Goal: Task Accomplishment & Management: Manage account settings

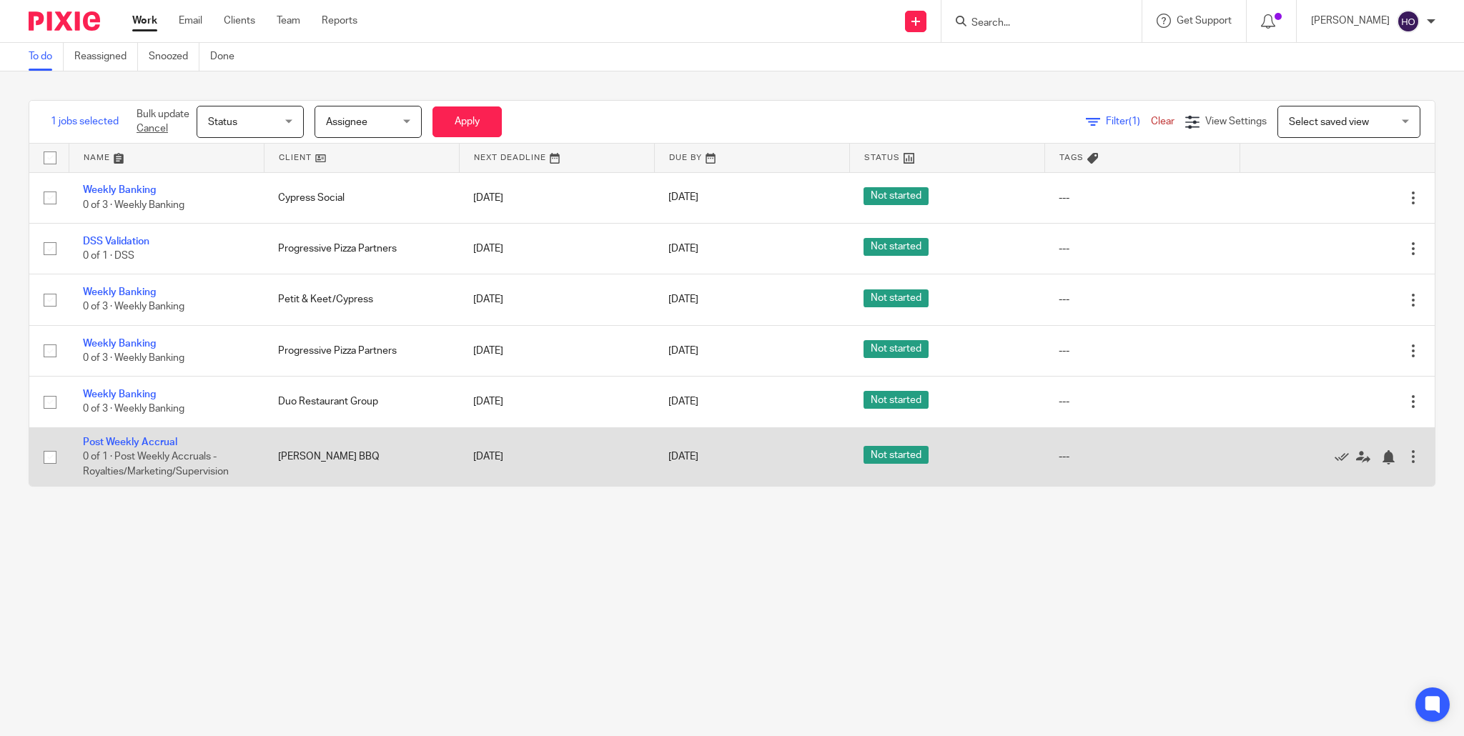
click at [51, 462] on input "checkbox" at bounding box center [49, 457] width 27 height 27
checkbox input "true"
click at [1341, 461] on icon at bounding box center [1342, 457] width 14 height 14
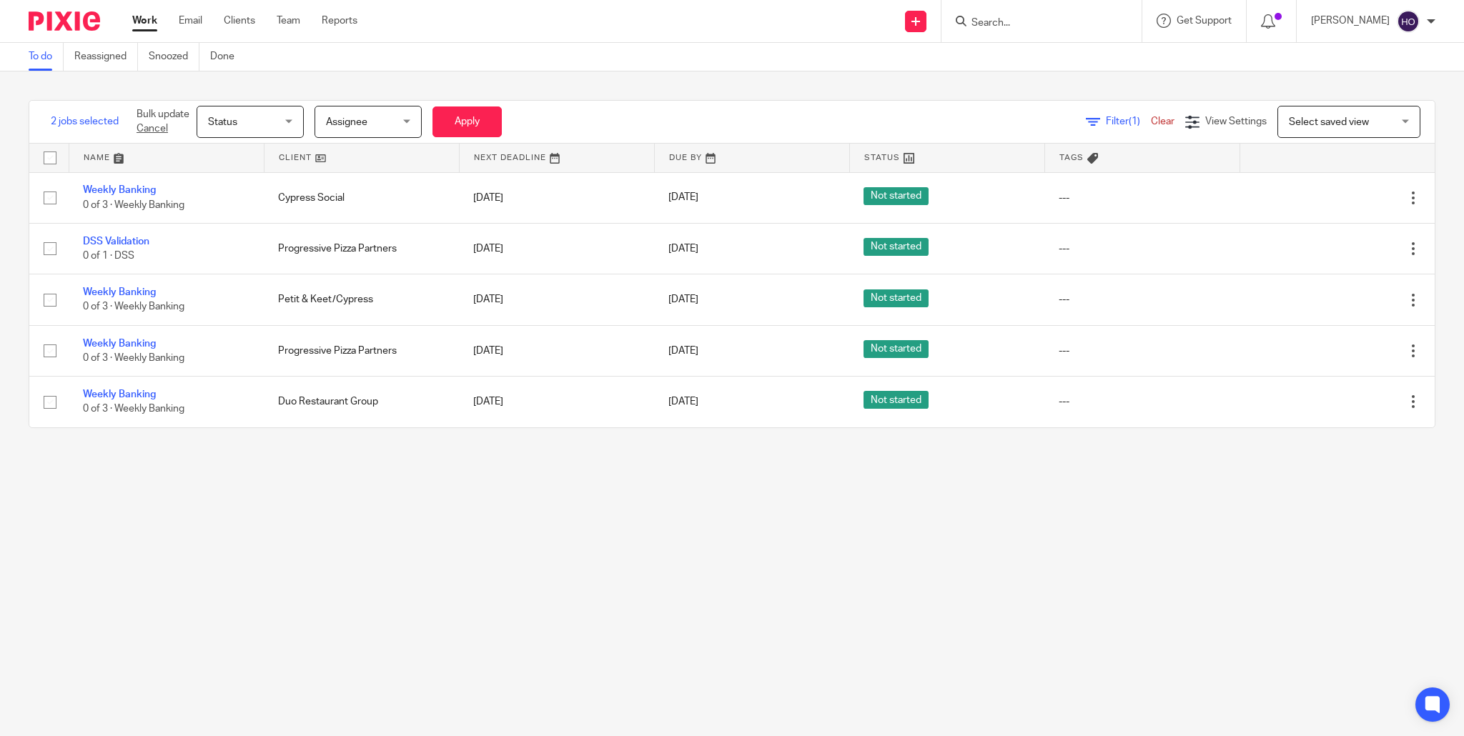
click at [274, 21] on ul "Work Email Clients Team Reports" at bounding box center [255, 21] width 247 height 14
click at [242, 15] on link "Clients" at bounding box center [239, 21] width 31 height 14
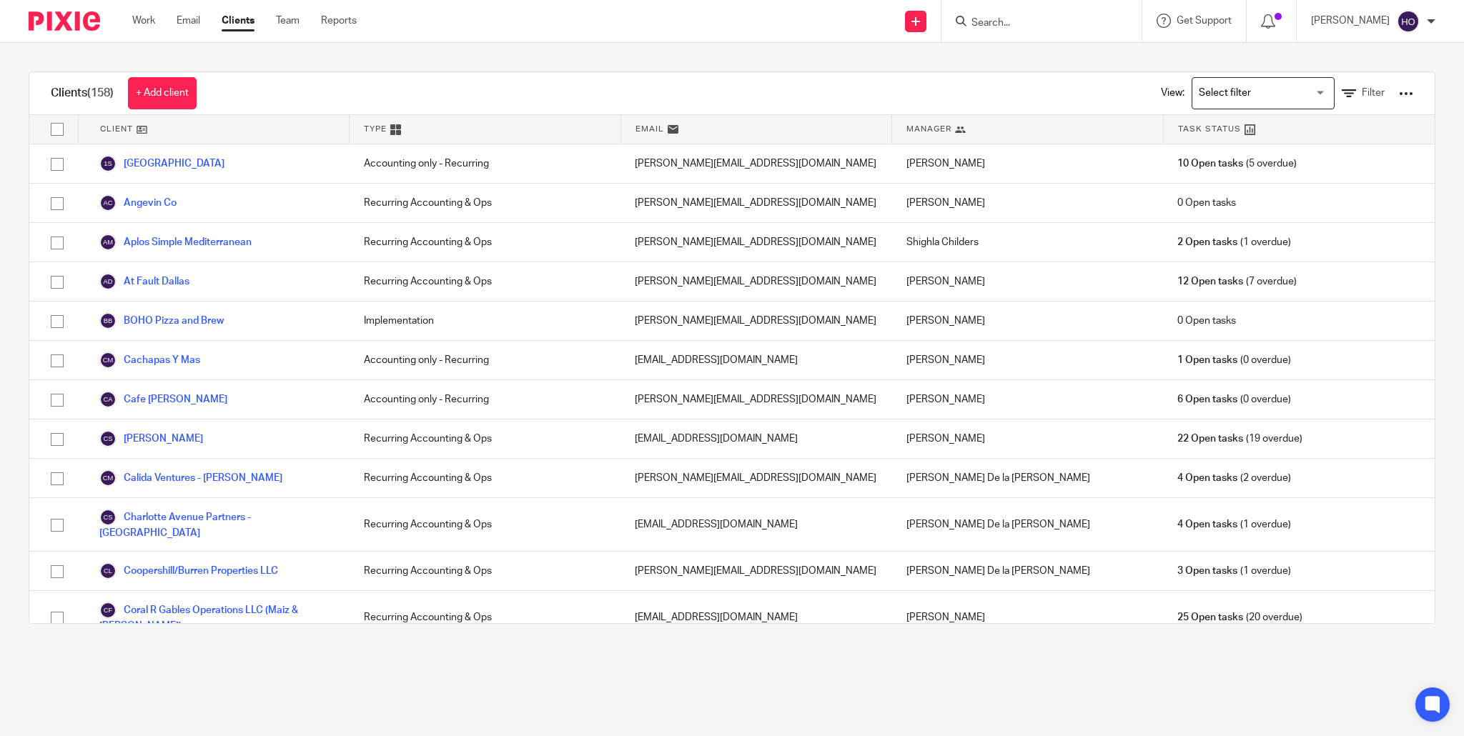
click at [1234, 88] on input "Search for option" at bounding box center [1260, 93] width 132 height 25
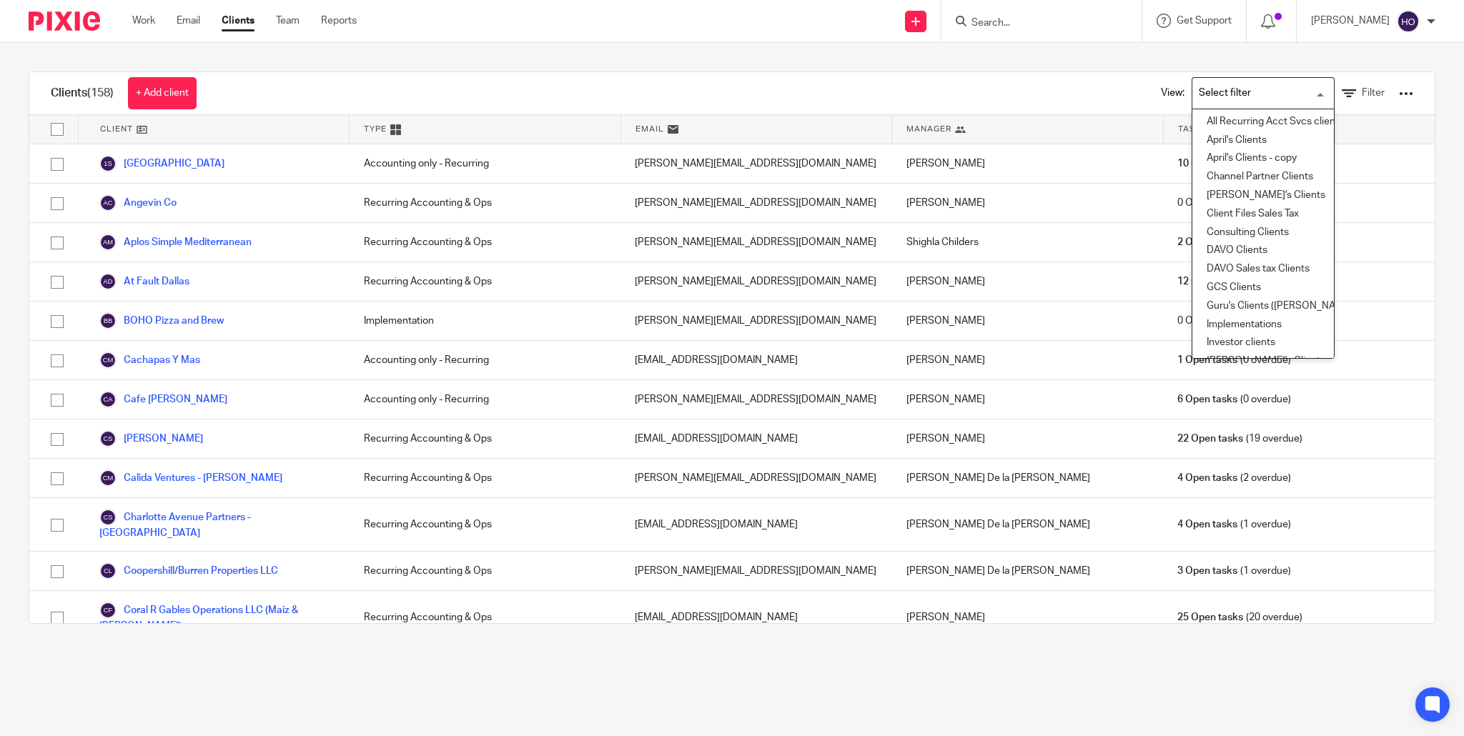
click at [1100, 81] on div "Clients (158) + Add client View: Loading... All Recurring Acct Svcs clients Apr…" at bounding box center [732, 93] width 1406 height 43
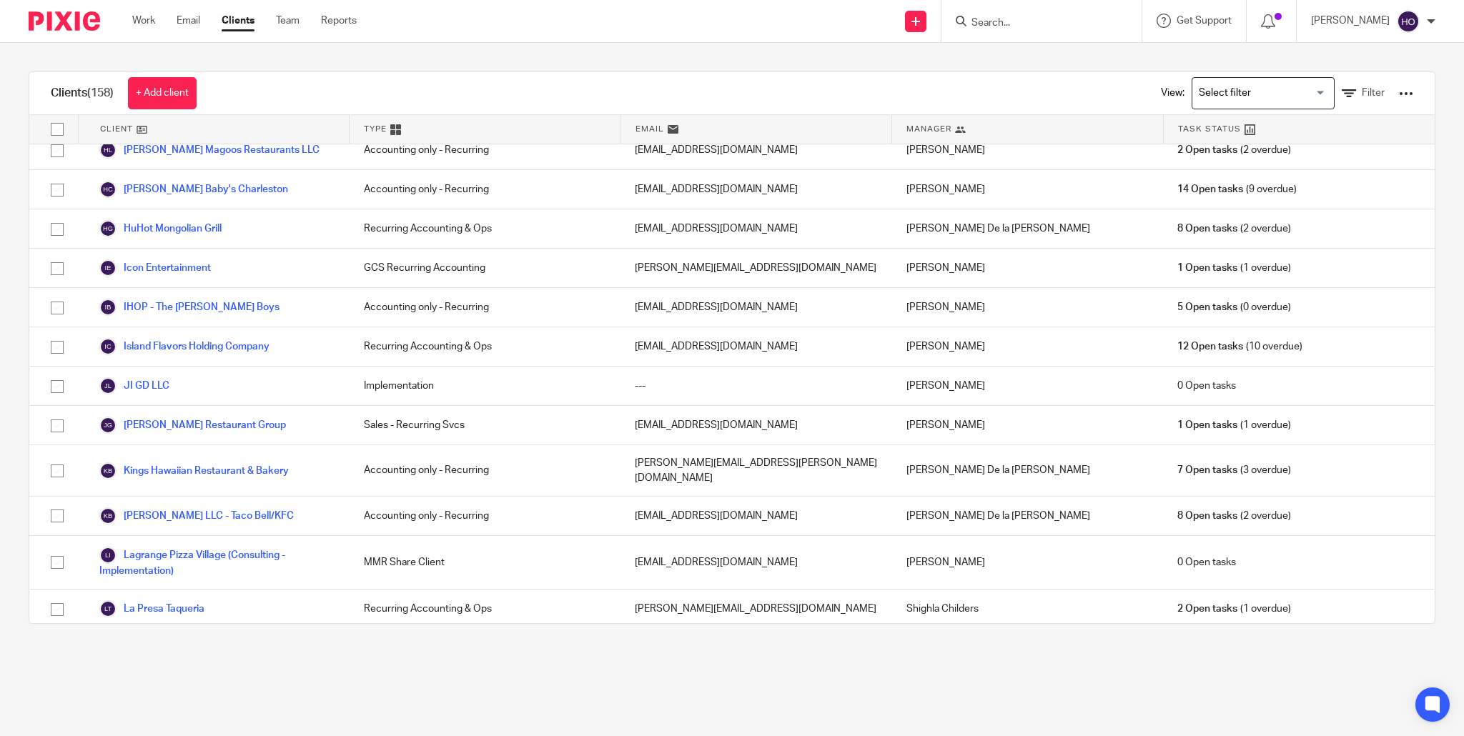
scroll to position [1434, 0]
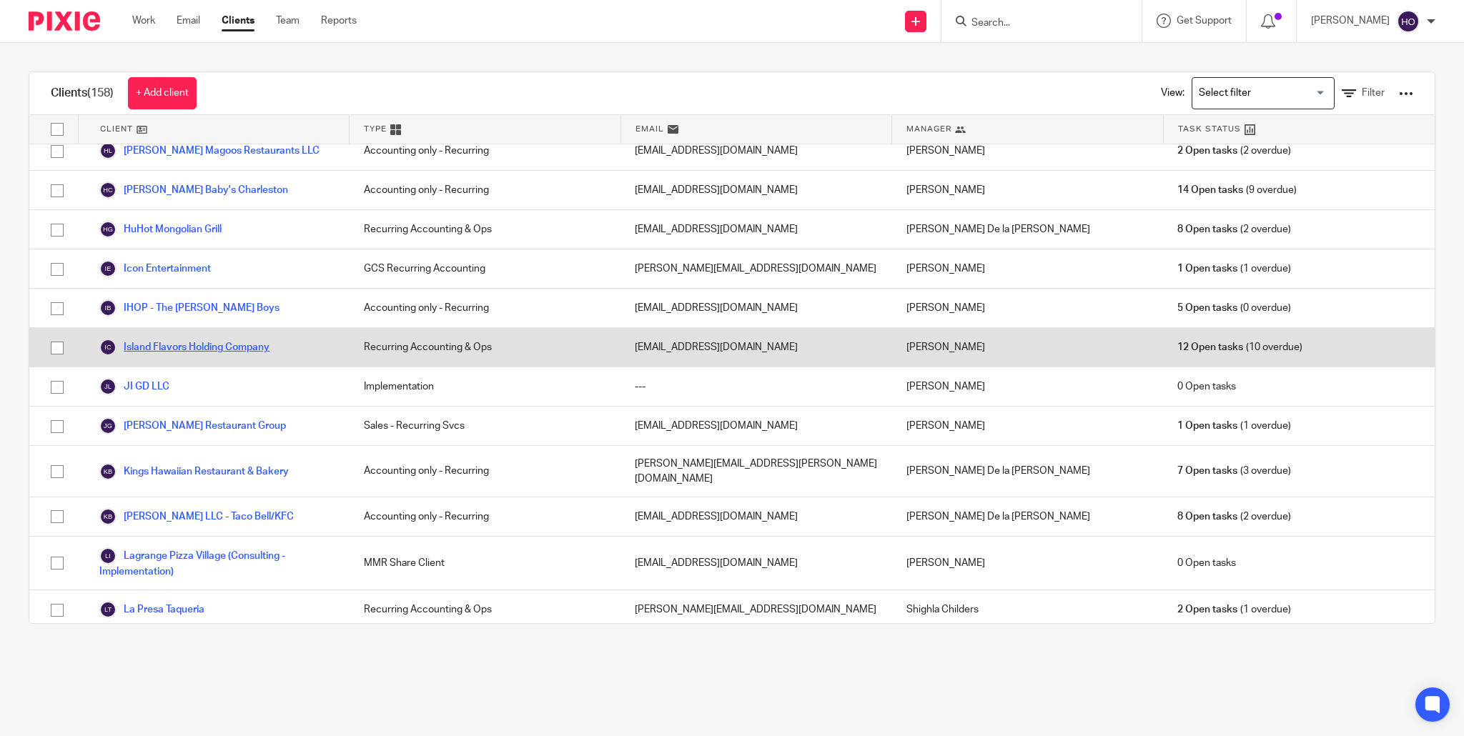
click at [245, 339] on link "Island Flavors Holding Company" at bounding box center [184, 347] width 170 height 17
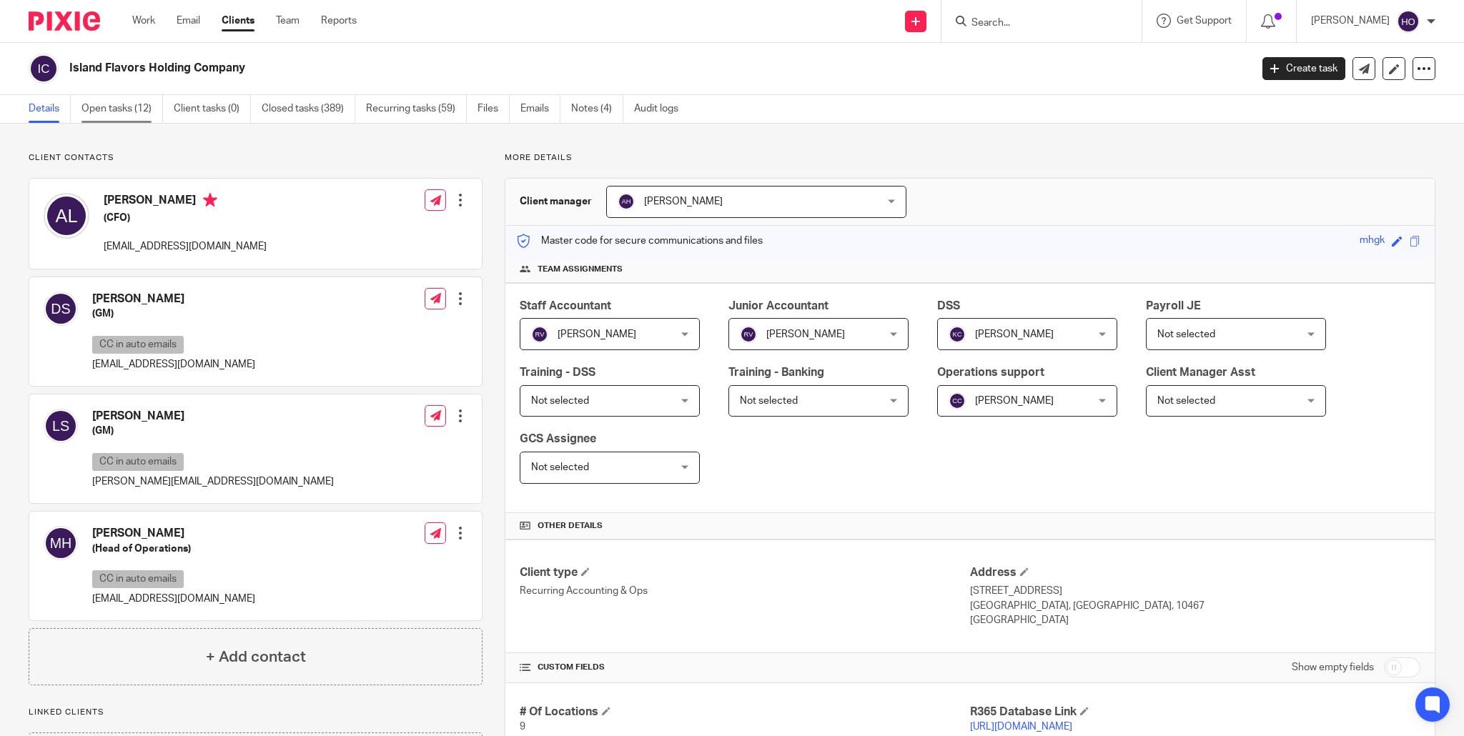
click at [118, 110] on link "Open tasks (12)" at bounding box center [123, 109] width 82 height 28
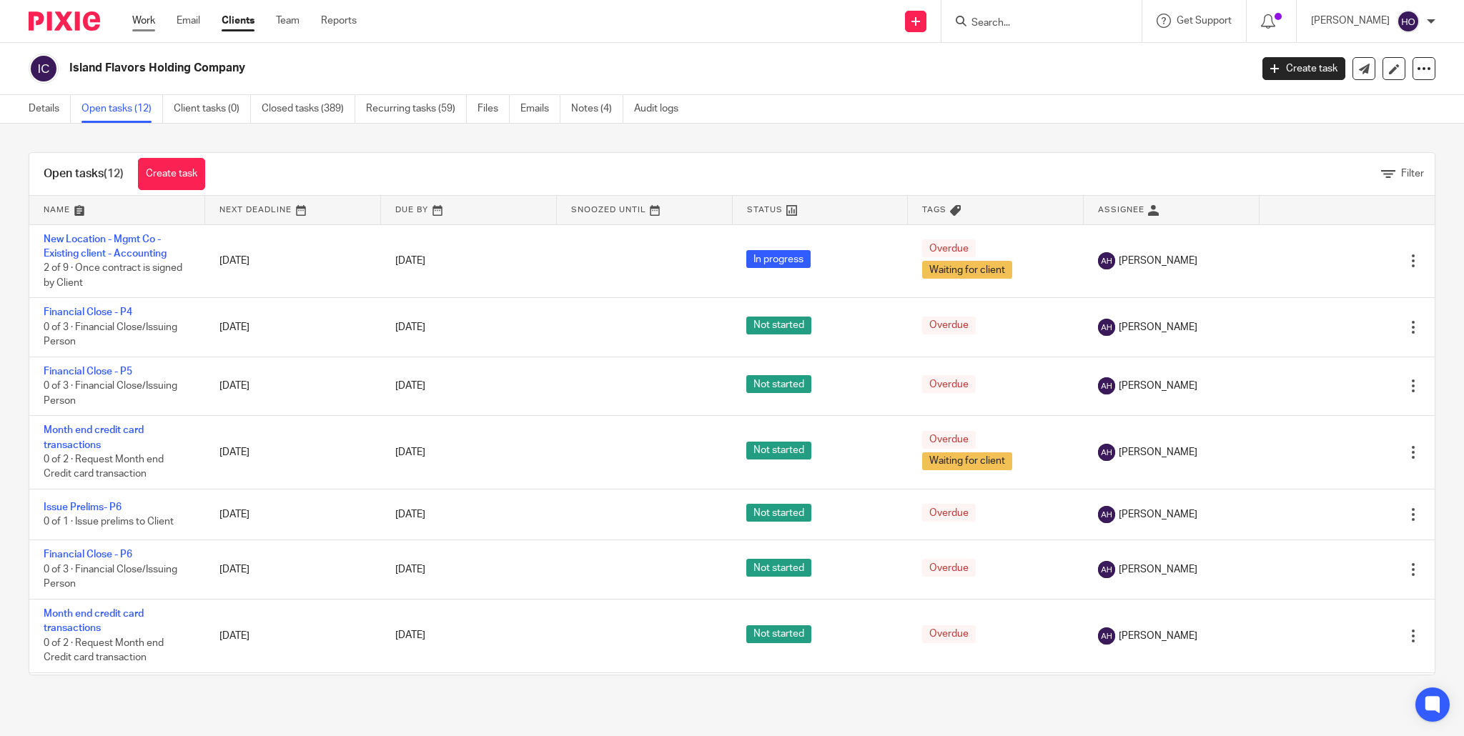
click at [142, 14] on link "Work" at bounding box center [143, 21] width 23 height 14
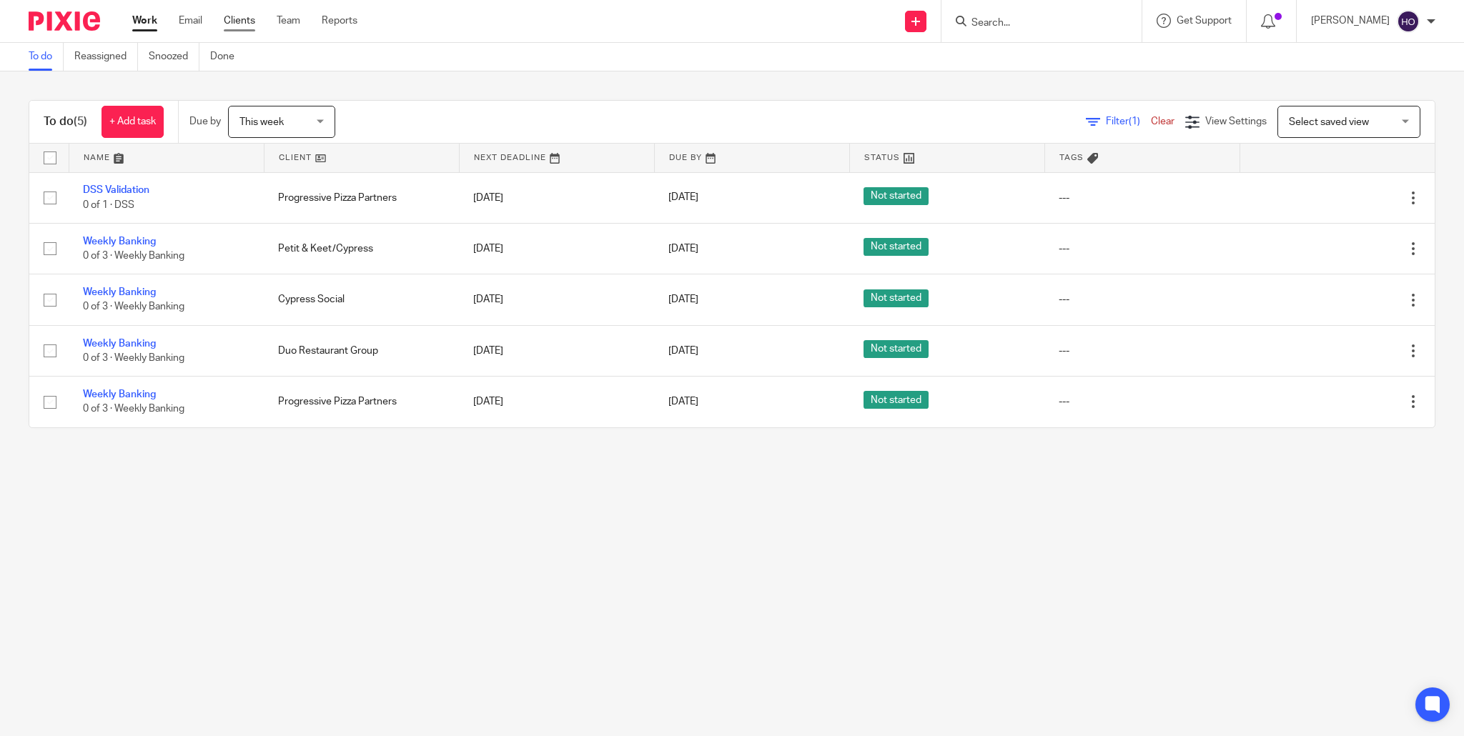
click at [237, 21] on link "Clients" at bounding box center [239, 21] width 31 height 14
click at [240, 16] on link "Clients" at bounding box center [239, 21] width 31 height 14
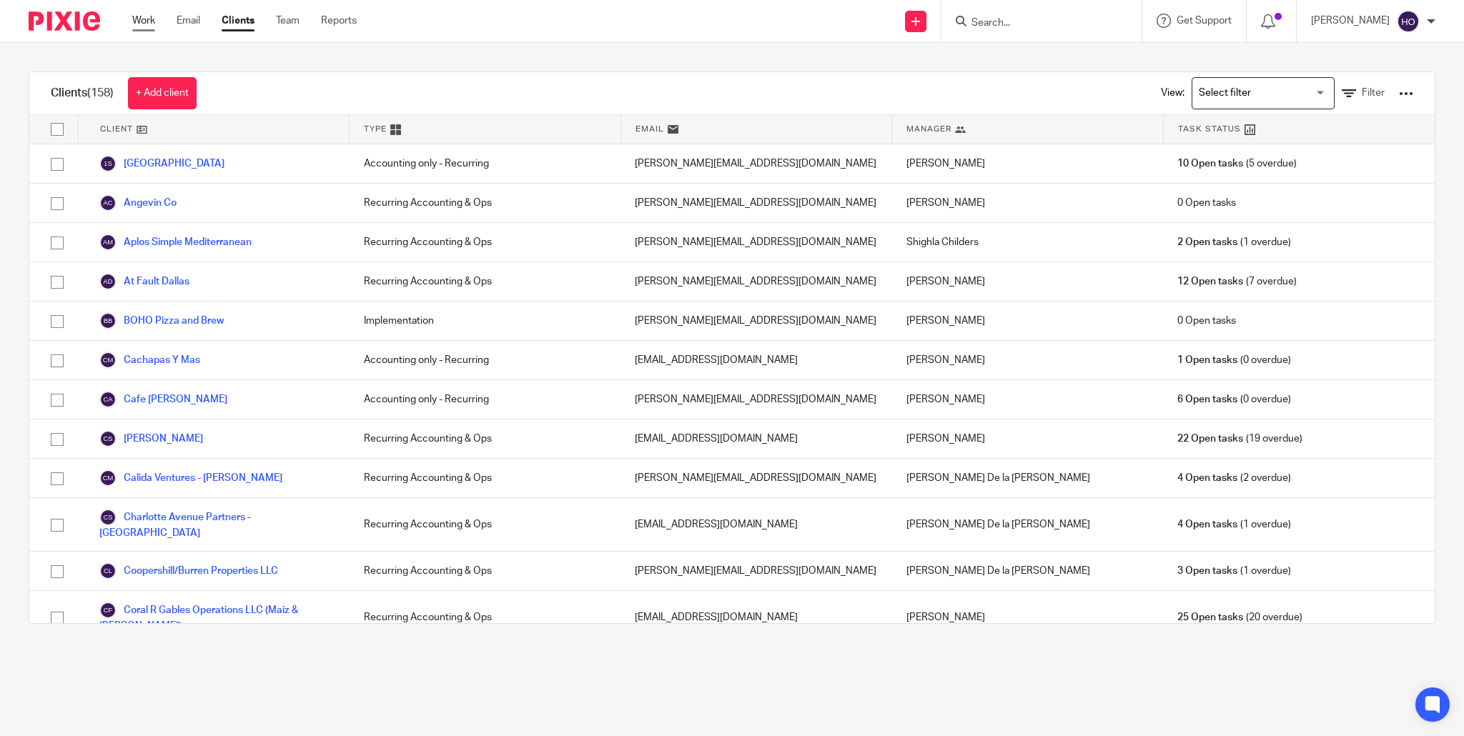
click at [141, 21] on link "Work" at bounding box center [143, 21] width 23 height 14
